Goal: Information Seeking & Learning: Learn about a topic

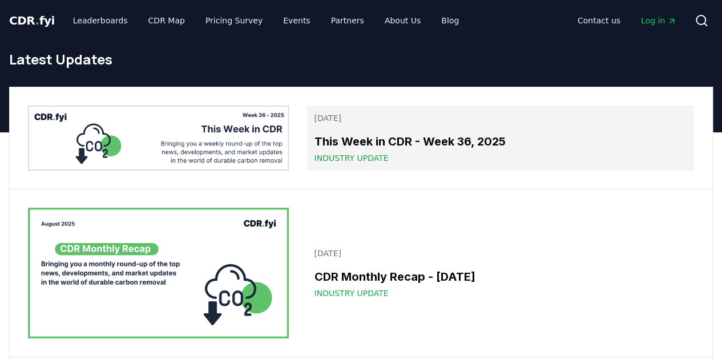
drag, startPoint x: 0, startPoint y: 0, endPoint x: 448, endPoint y: 137, distance: 468.2
click at [448, 137] on h3 "This Week in CDR - Week 36, 2025" at bounding box center [500, 141] width 373 height 17
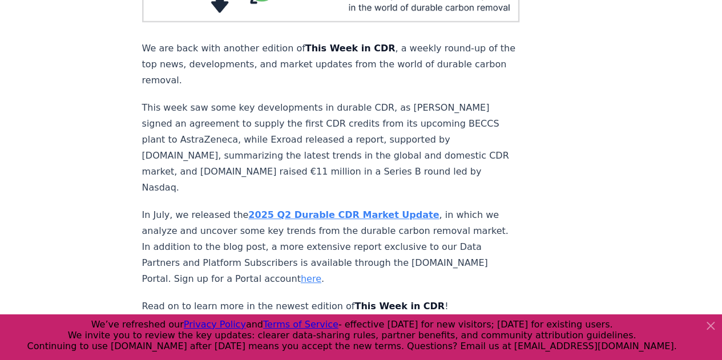
scroll to position [228, 0]
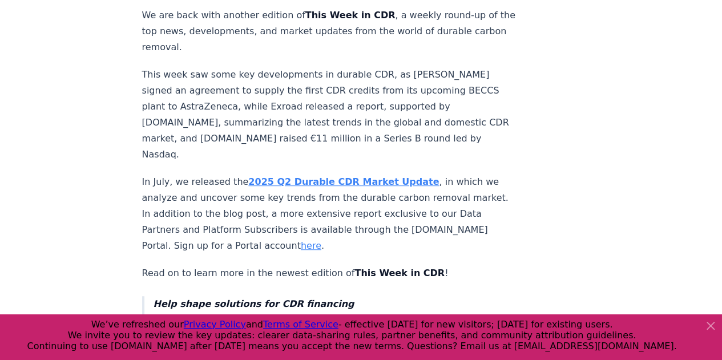
click at [345, 92] on p "This week saw some key developments in durable CDR, as [PERSON_NAME] signed an …" at bounding box center [331, 115] width 378 height 96
click at [216, 98] on p "This week saw some key developments in durable CDR, as [PERSON_NAME] signed an …" at bounding box center [331, 115] width 378 height 96
drag, startPoint x: 272, startPoint y: 78, endPoint x: 283, endPoint y: 77, distance: 10.9
click at [283, 77] on p "This week saw some key developments in durable CDR, as [PERSON_NAME] signed an …" at bounding box center [331, 115] width 378 height 96
click at [324, 76] on p "This week saw some key developments in durable CDR, as [PERSON_NAME] signed an …" at bounding box center [331, 115] width 378 height 96
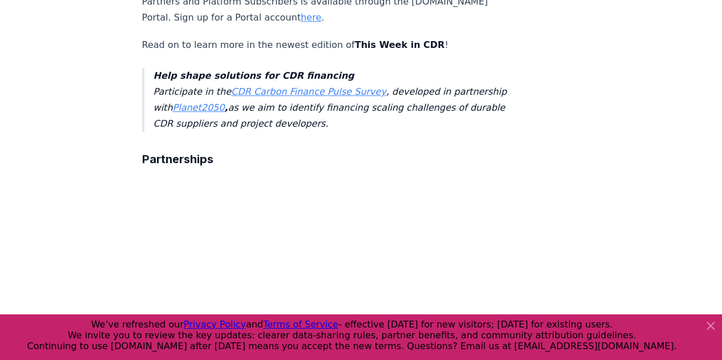
scroll to position [741, 0]
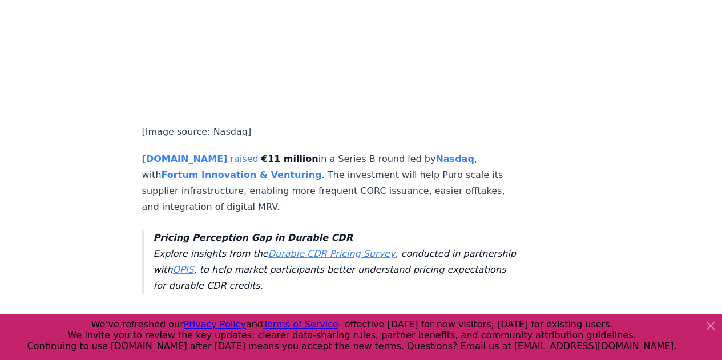
scroll to position [2110, 0]
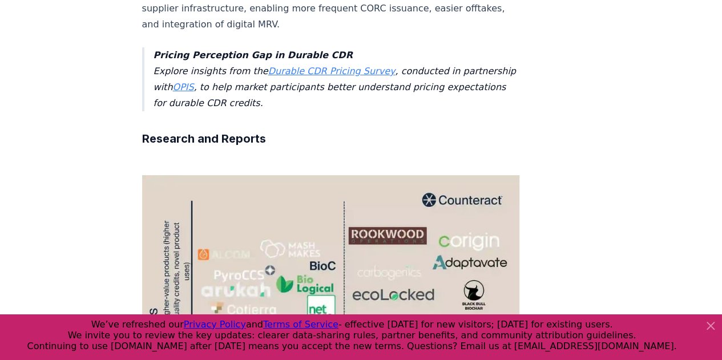
drag, startPoint x: 44, startPoint y: 156, endPoint x: 59, endPoint y: 47, distance: 109.5
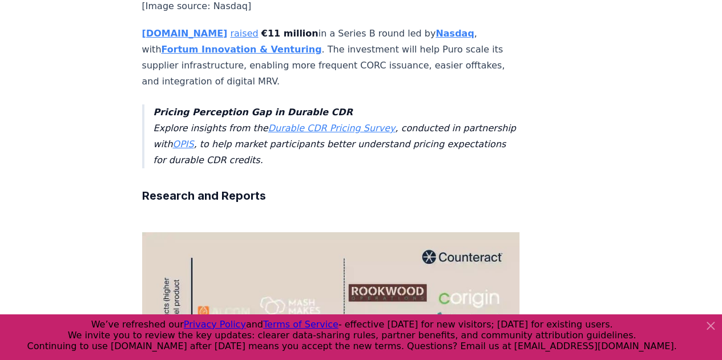
scroll to position [2339, 0]
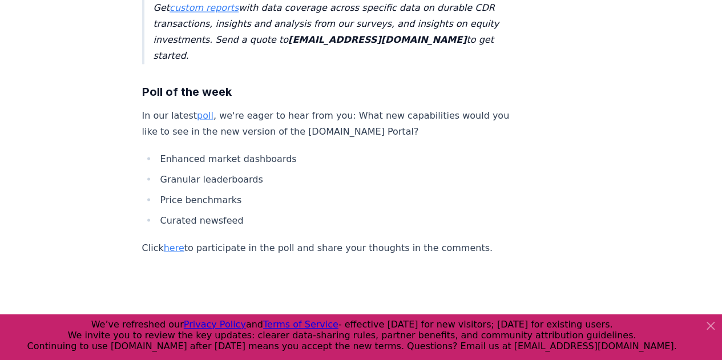
scroll to position [3308, 0]
